Goal: Communication & Community: Answer question/provide support

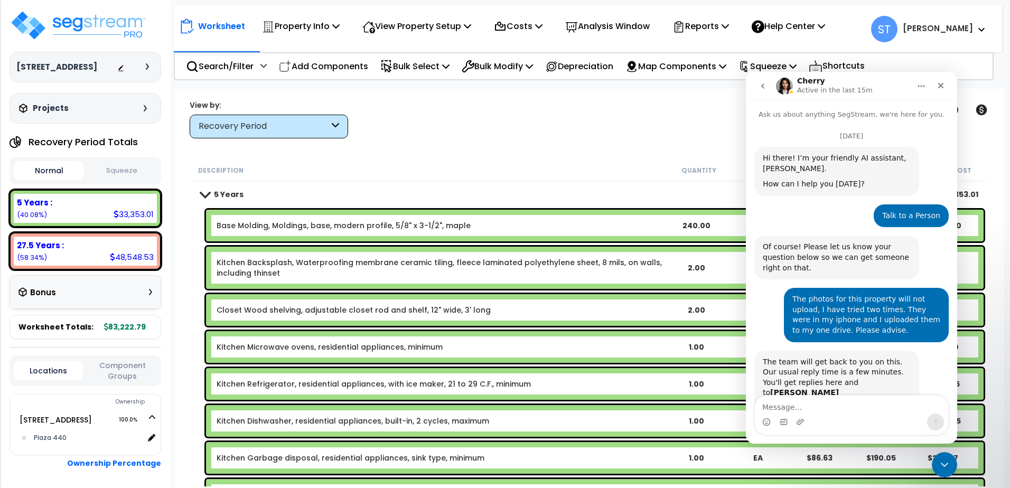
scroll to position [4212, 0]
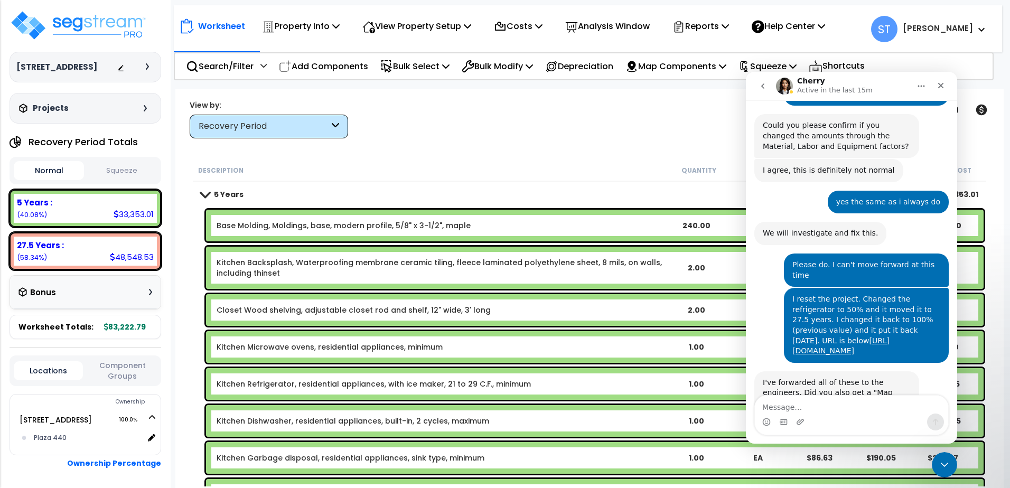
click at [801, 407] on textarea "Message…" at bounding box center [851, 405] width 193 height 18
type textarea "no"
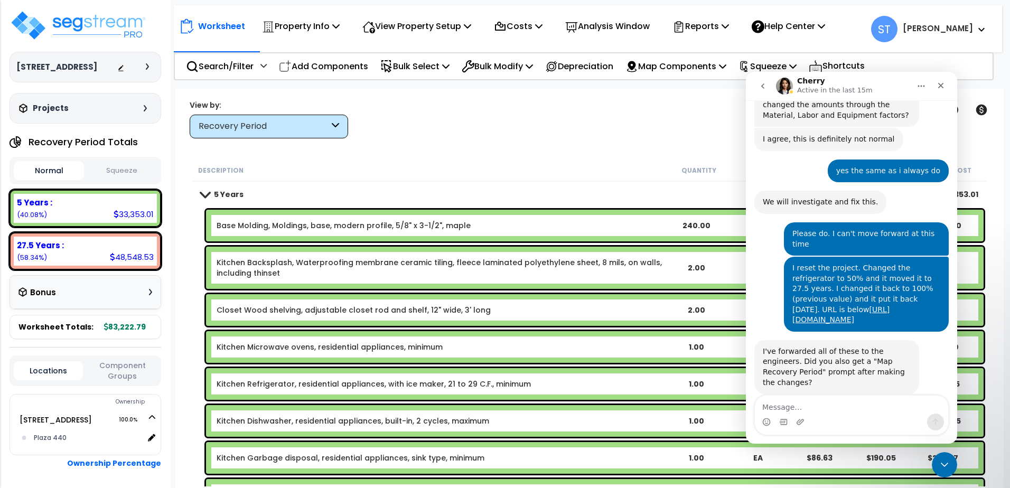
scroll to position [4244, 0]
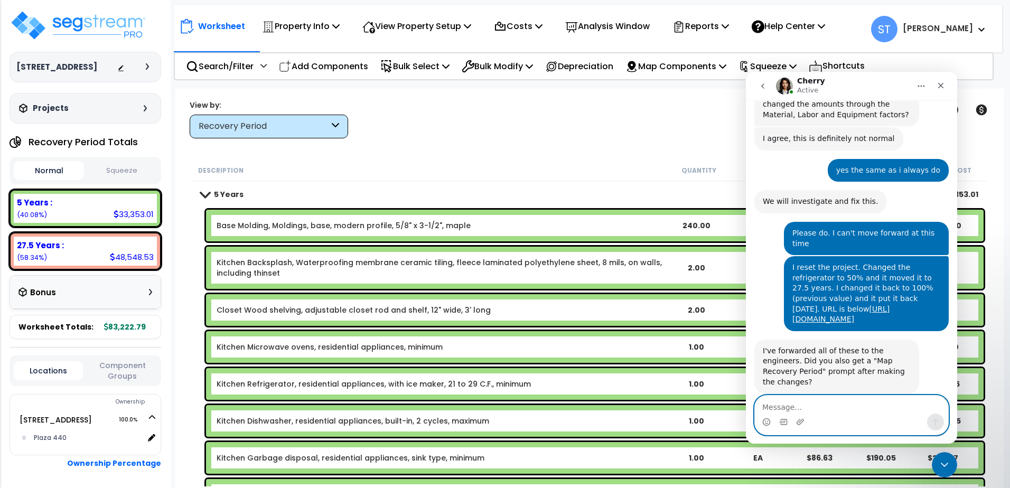
click at [797, 407] on textarea "Message…" at bounding box center [851, 405] width 193 height 18
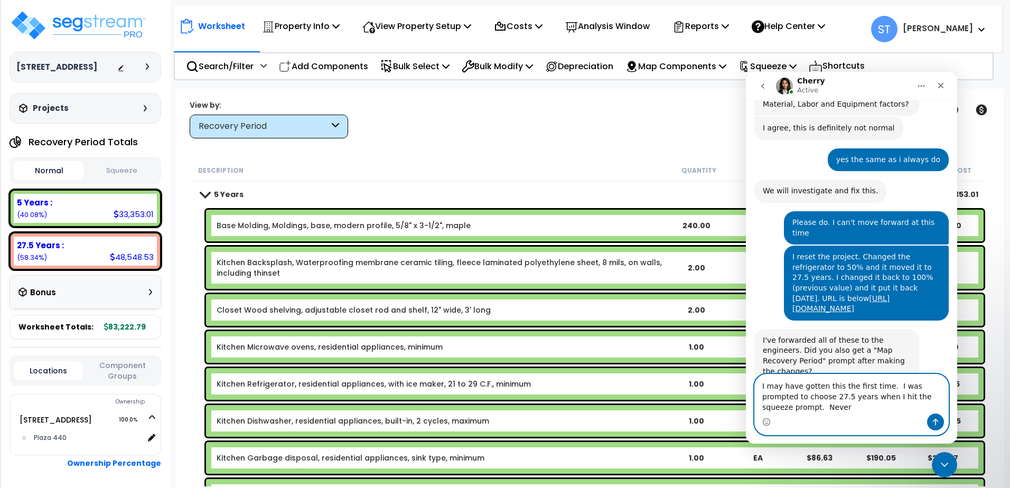
scroll to position [4265, 0]
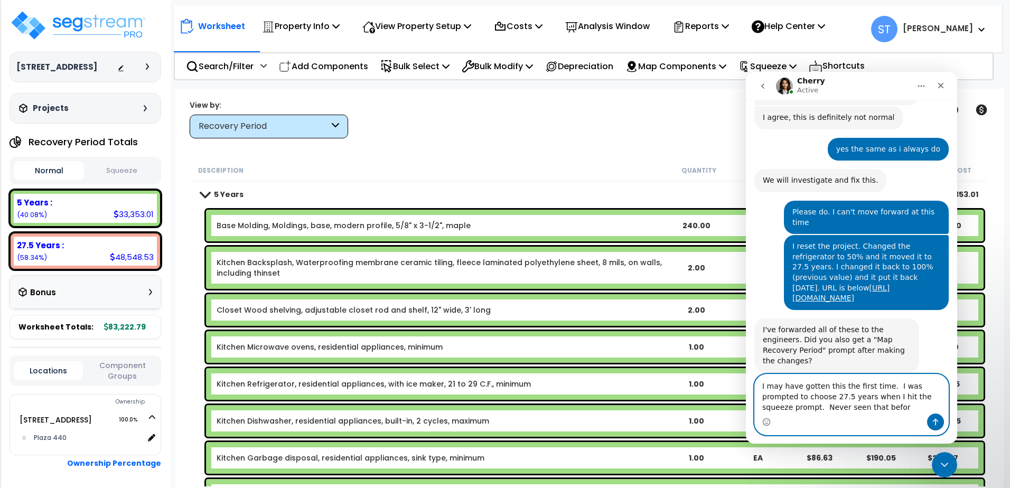
type textarea "I may have gotten this the first time. I was prompted to choose 27.5 years when…"
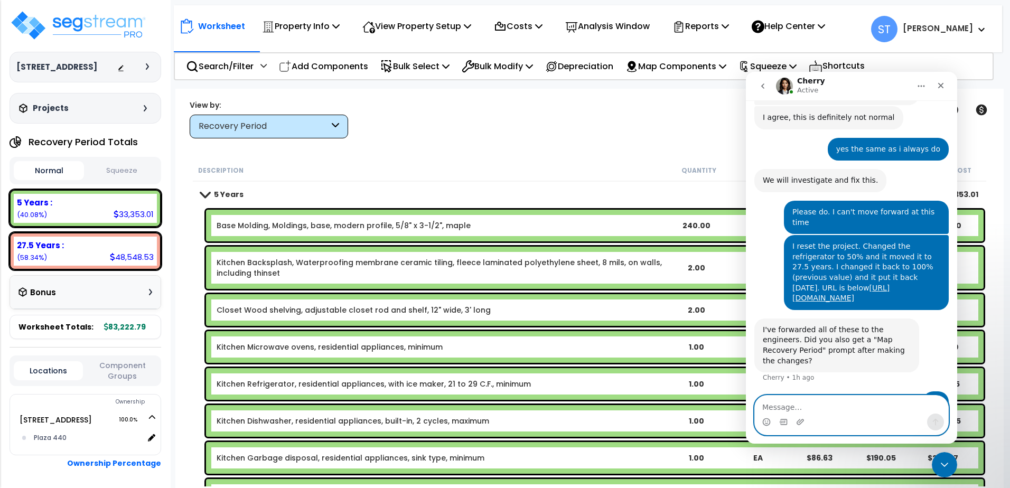
scroll to position [4289, 0]
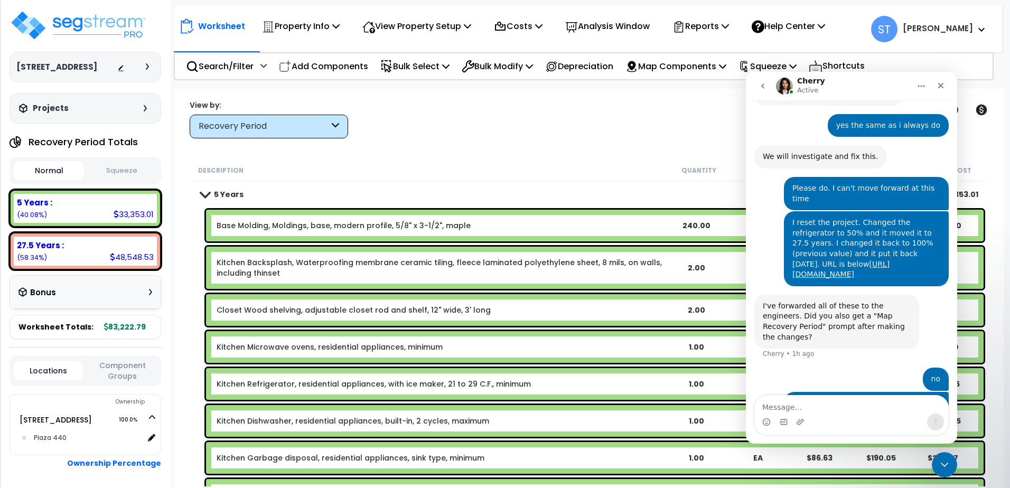
drag, startPoint x: 635, startPoint y: 95, endPoint x: 638, endPoint y: 153, distance: 58.2
click at [635, 95] on div "Worksheet Property Info Property Setup Add Property Unit Template property Clon…" at bounding box center [589, 333] width 828 height 488
click at [787, 61] on p "Squeeze" at bounding box center [767, 66] width 58 height 14
click at [939, 457] on div "Close Intercom Messenger" at bounding box center [944, 464] width 25 height 25
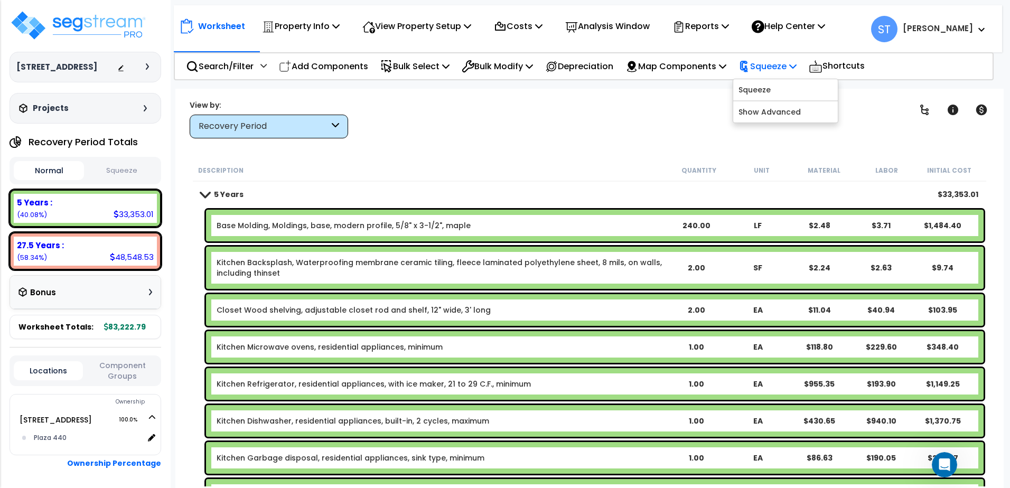
click at [778, 66] on p "Squeeze" at bounding box center [767, 66] width 58 height 14
click at [340, 24] on p "View Property Setup" at bounding box center [301, 26] width 78 height 14
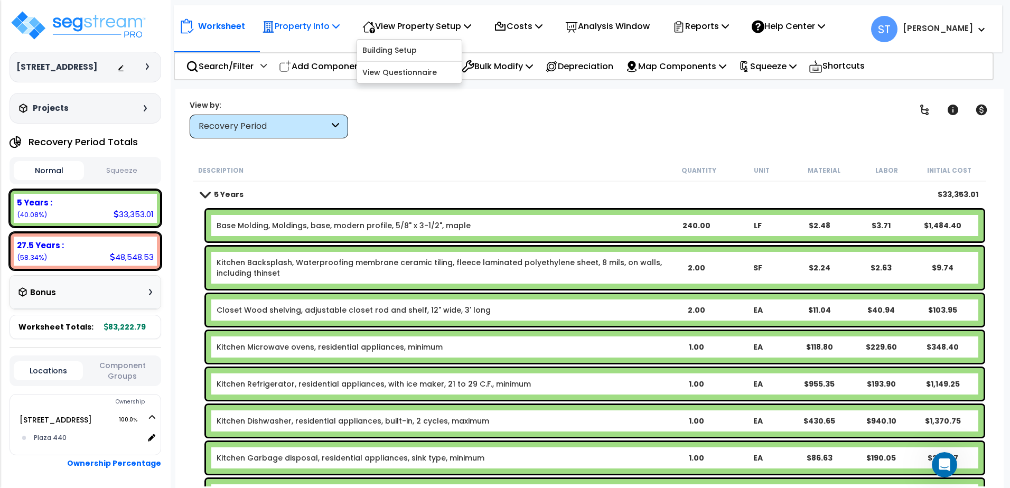
click at [315, 22] on p "Property Info" at bounding box center [301, 26] width 78 height 14
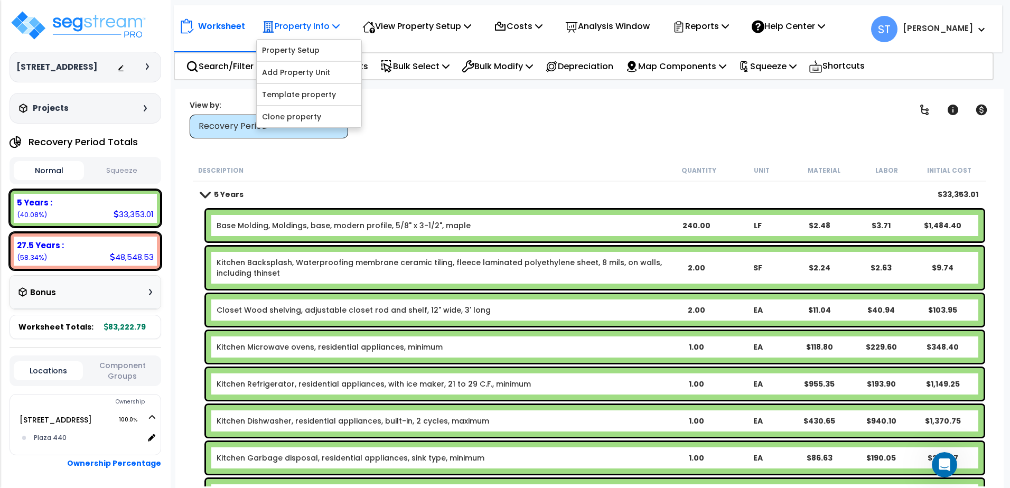
scroll to position [4329, 0]
click at [340, 22] on p "View Property Setup" at bounding box center [301, 26] width 78 height 14
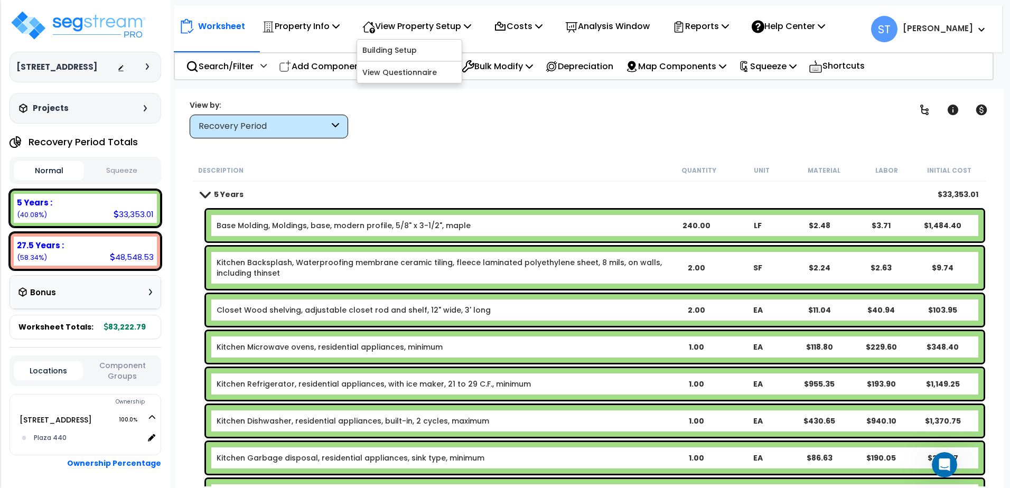
click at [449, 120] on div "Clear Filters" at bounding box center [626, 118] width 530 height 39
click at [676, 67] on p "Map Components" at bounding box center [675, 66] width 101 height 14
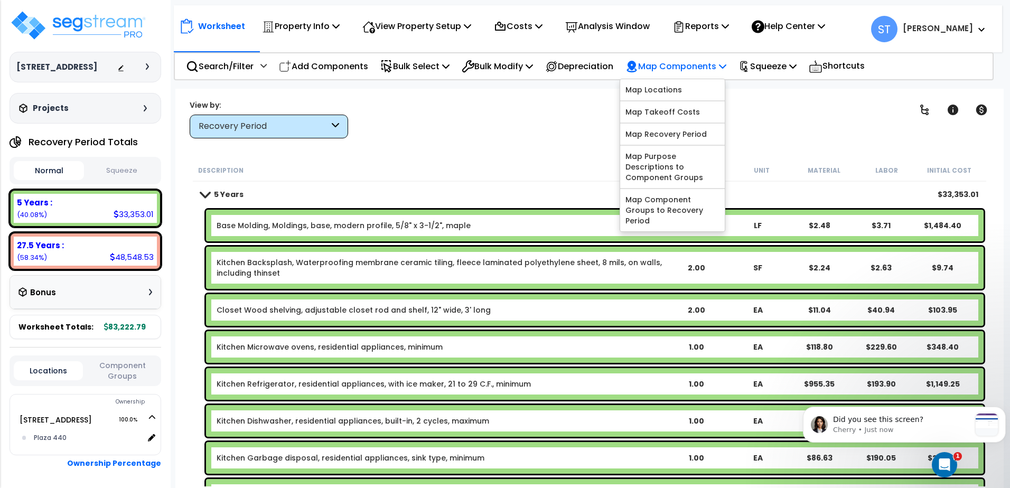
scroll to position [4398, 0]
click at [887, 426] on p "Cherry • Just now" at bounding box center [901, 430] width 137 height 10
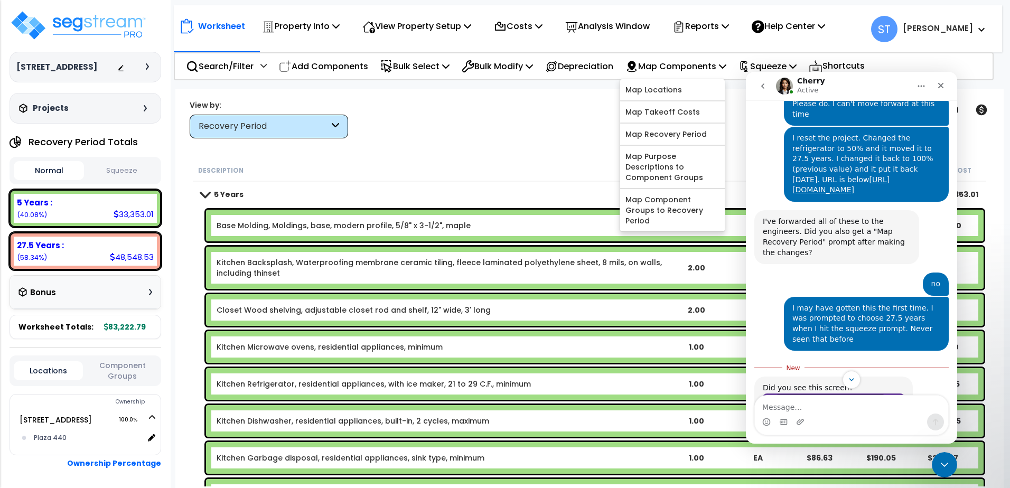
scroll to position [4415, 0]
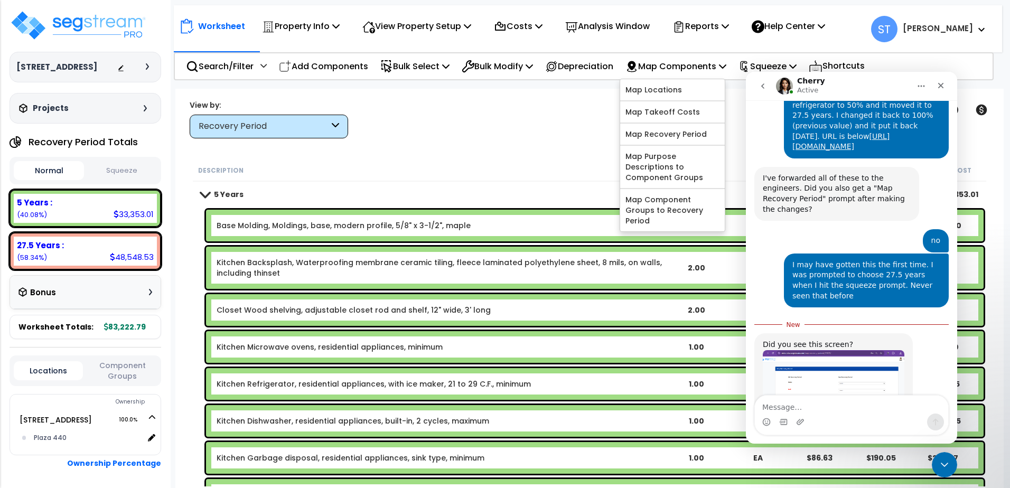
click at [822, 405] on textarea "Message…" at bounding box center [851, 405] width 193 height 18
type textarea "yes, did not know why"
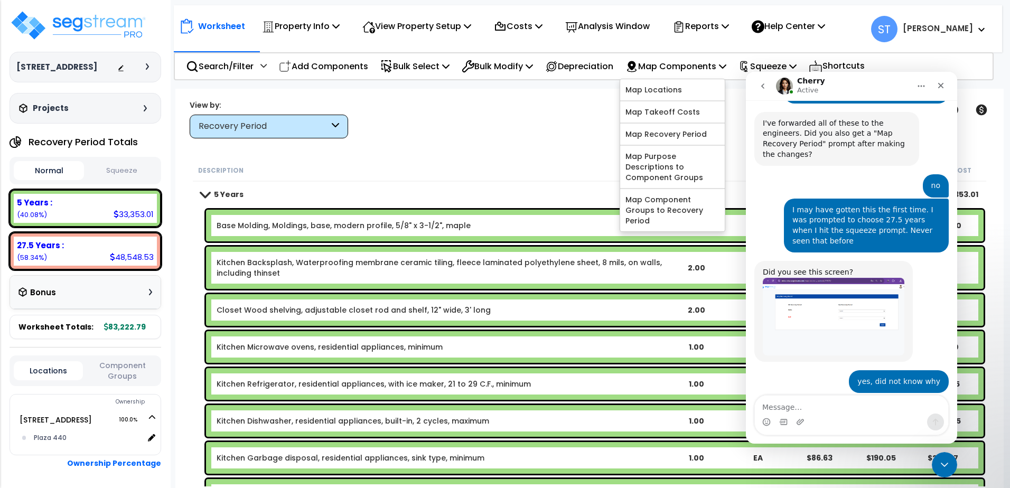
scroll to position [4471, 0]
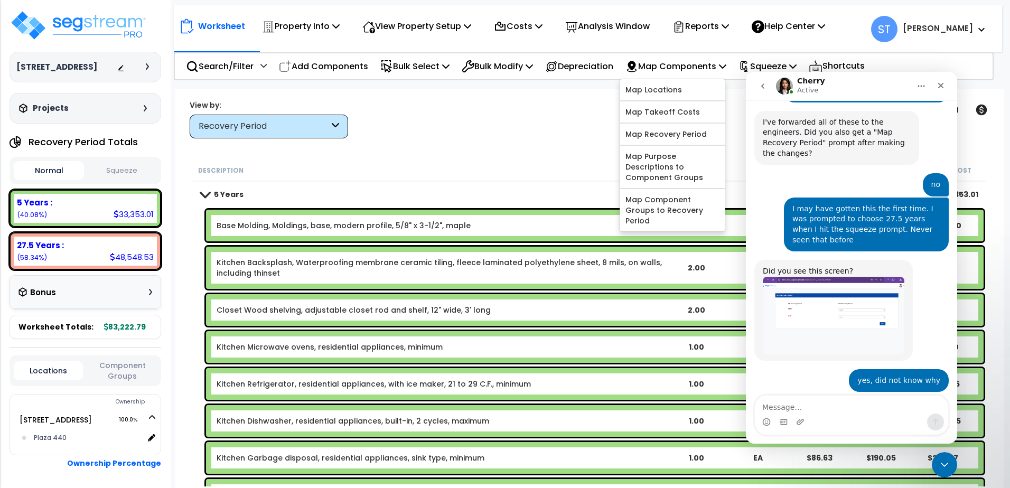
click at [801, 369] on div "yes, did not know why [PERSON_NAME] • Just now" at bounding box center [851, 385] width 194 height 32
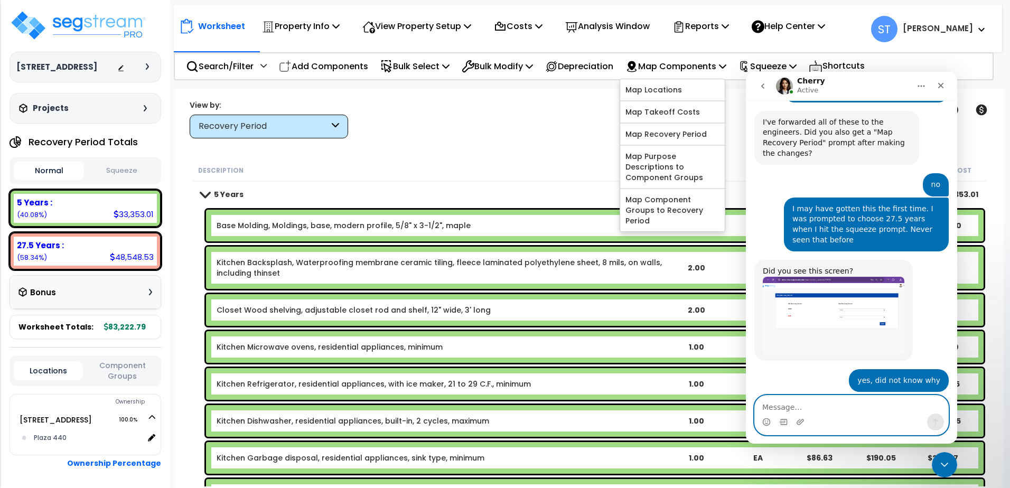
click at [789, 404] on textarea "Message…" at bounding box center [851, 405] width 193 height 18
click at [805, 400] on textarea "Message…" at bounding box center [851, 405] width 193 height 18
type textarea "ok, do you know when"
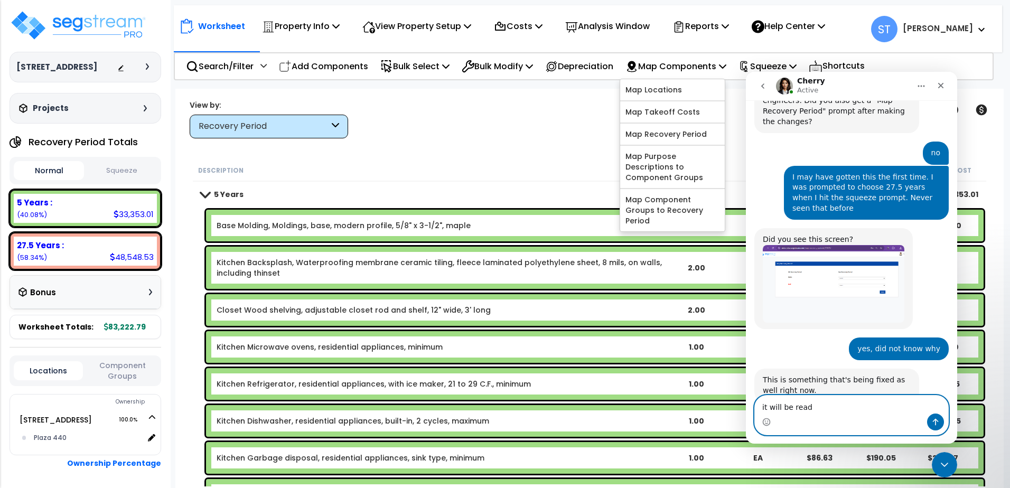
type textarea "it will be ready"
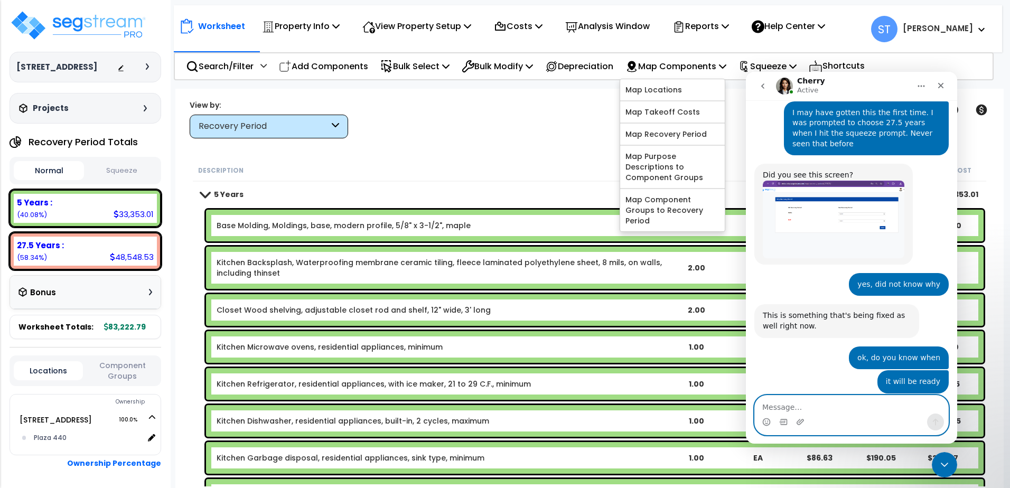
scroll to position [4579, 0]
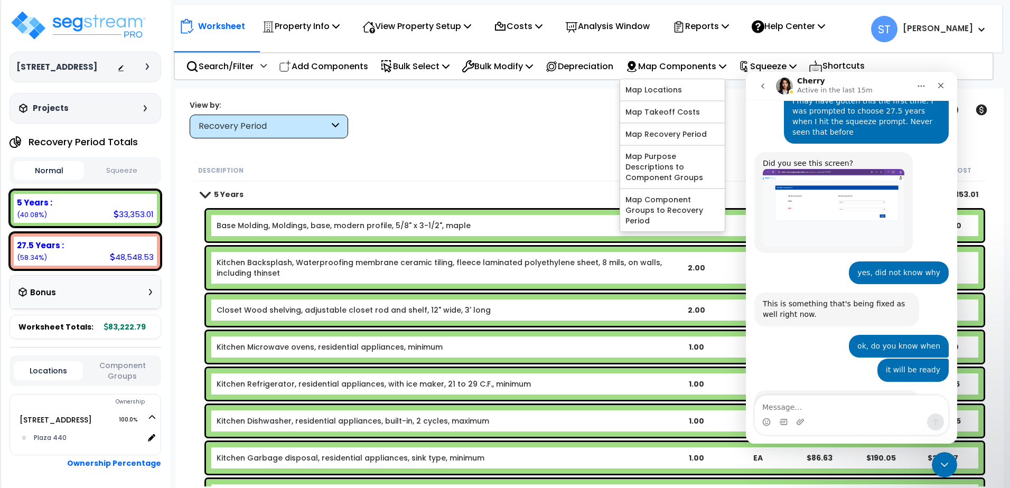
click at [496, 183] on div "5 Years $33,353.01" at bounding box center [589, 194] width 788 height 25
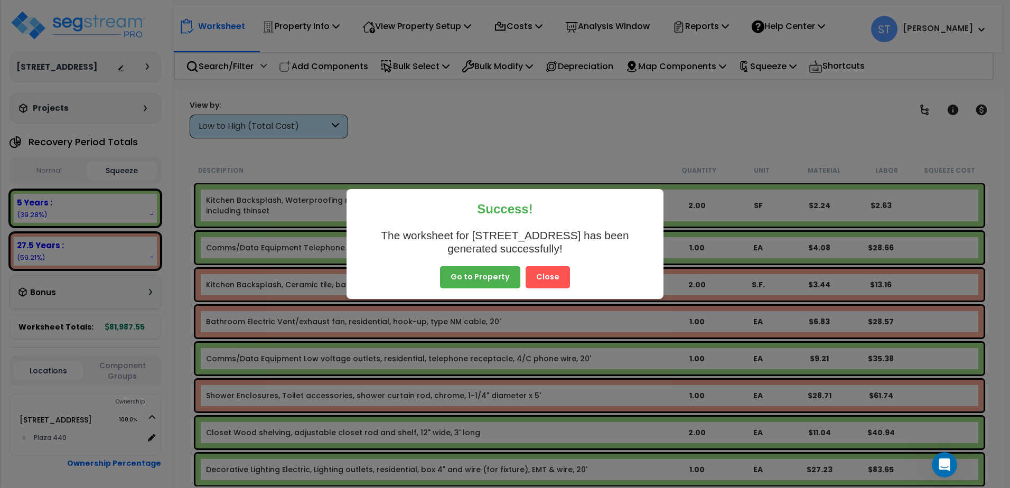
scroll to position [4244, 0]
